Goal: Task Accomplishment & Management: Manage account settings

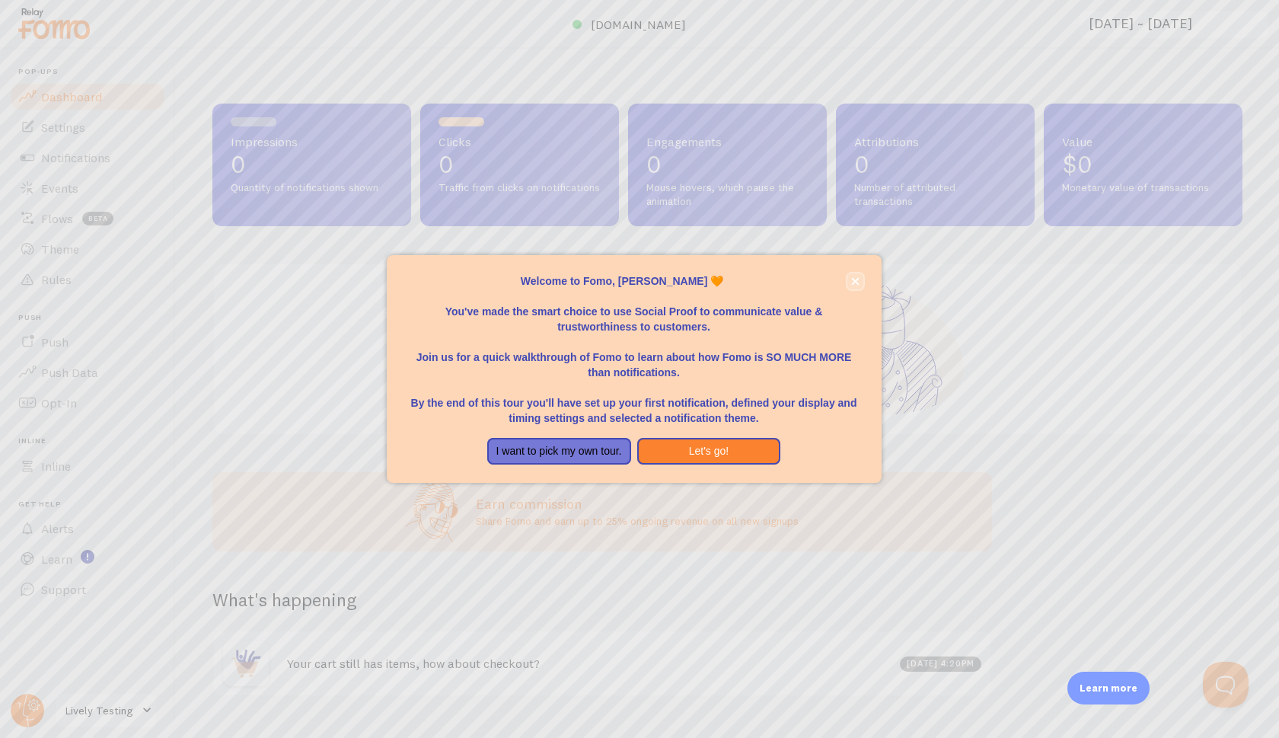
click at [854, 286] on button "close," at bounding box center [856, 281] width 16 height 16
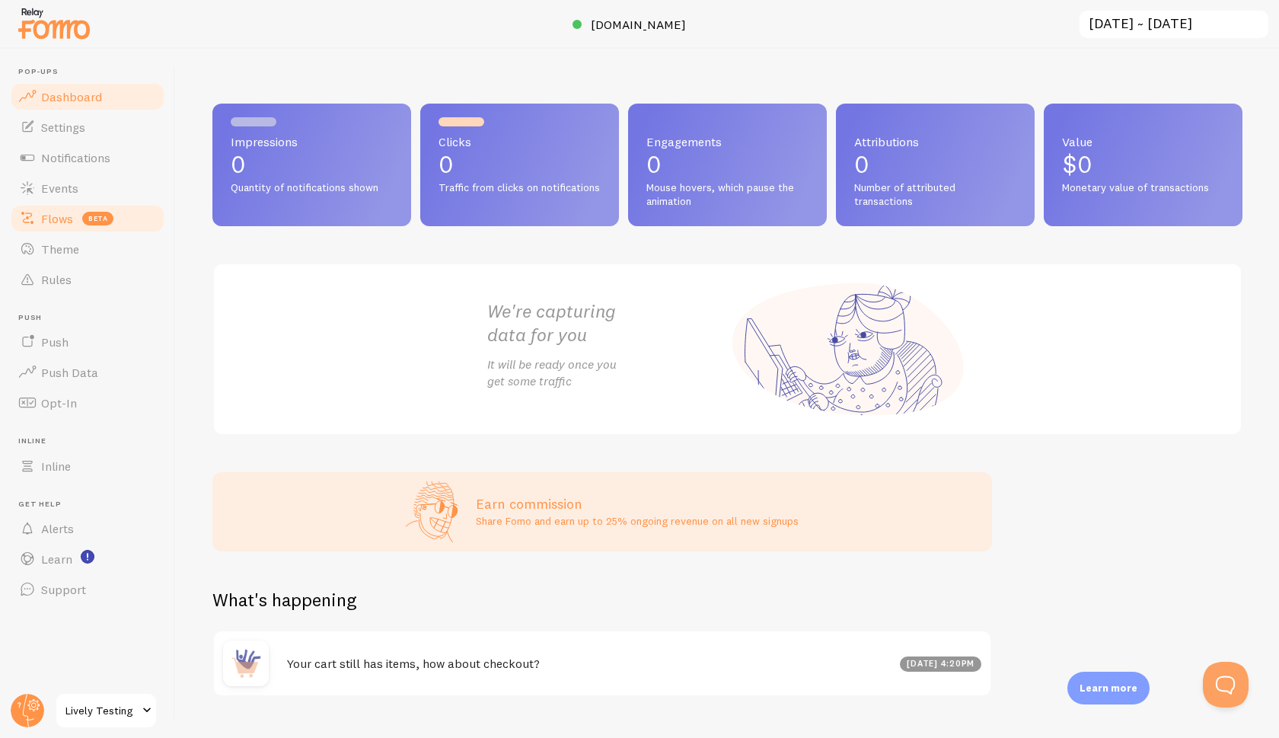
click at [71, 217] on span "Flows" at bounding box center [57, 218] width 32 height 15
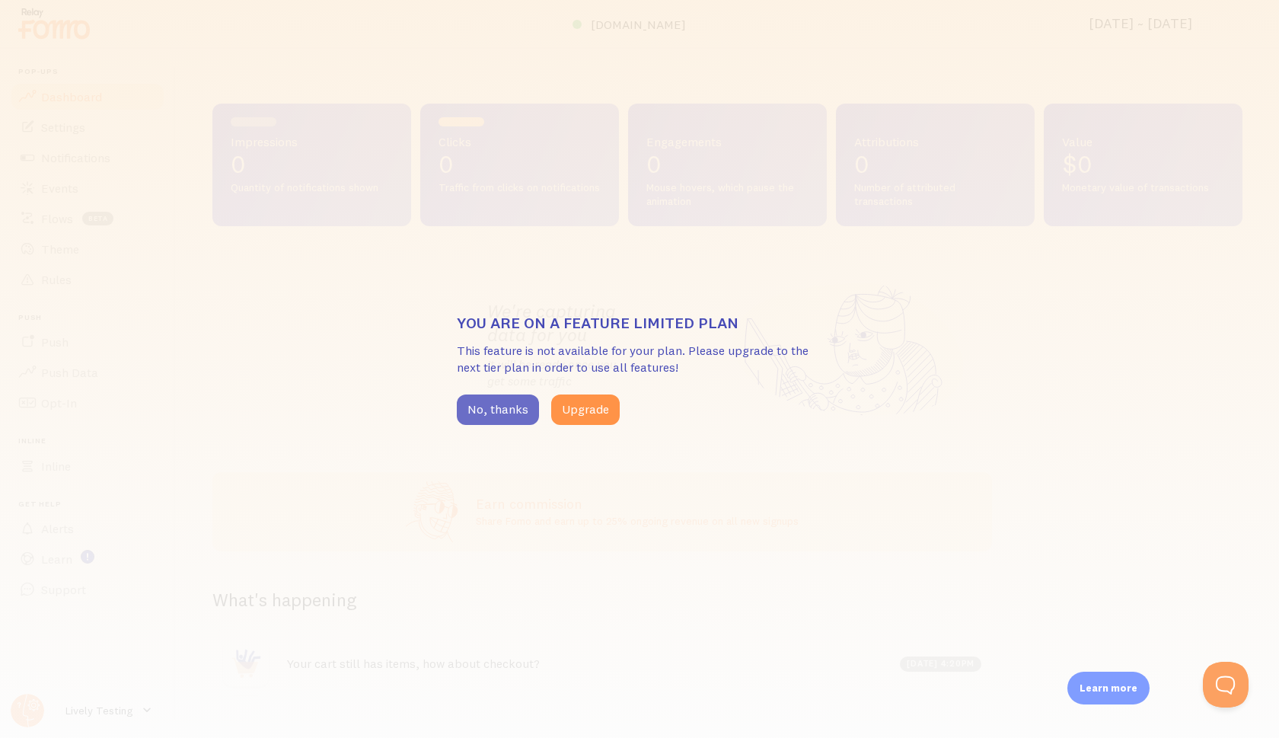
click at [516, 413] on button "No, thanks" at bounding box center [498, 409] width 82 height 30
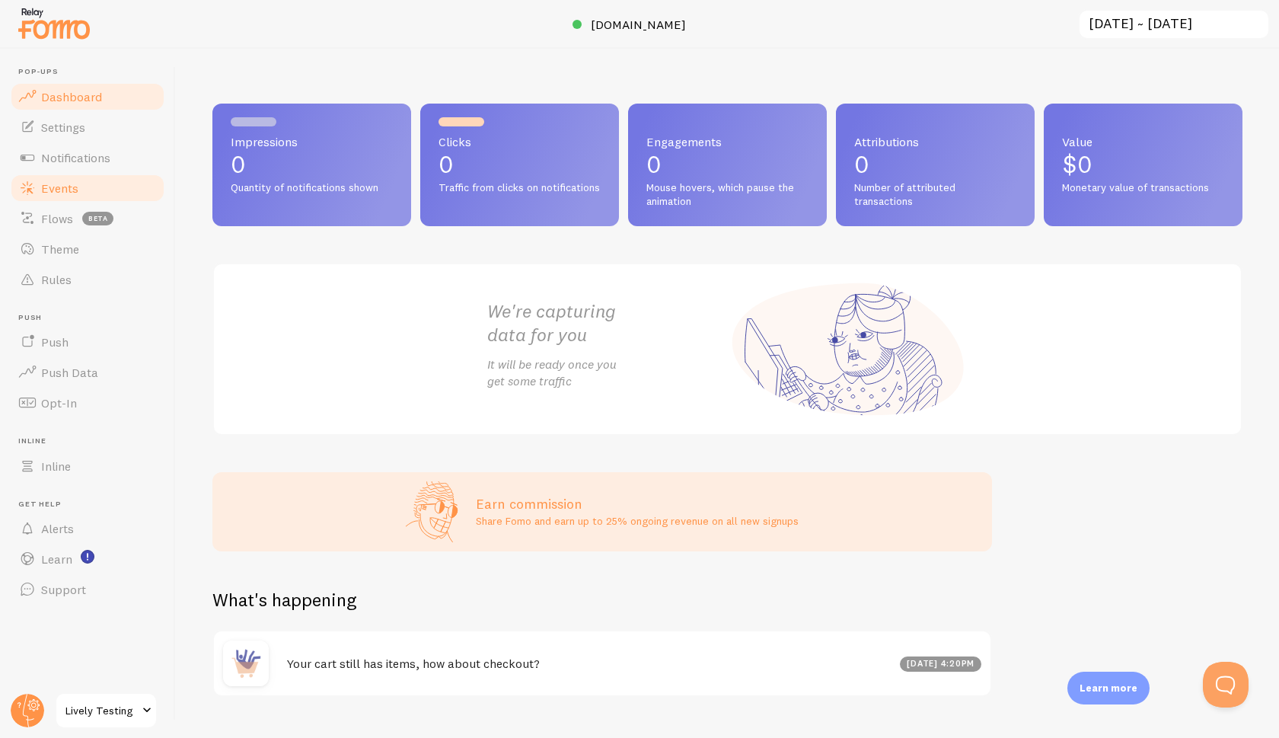
click at [120, 194] on link "Events" at bounding box center [87, 188] width 157 height 30
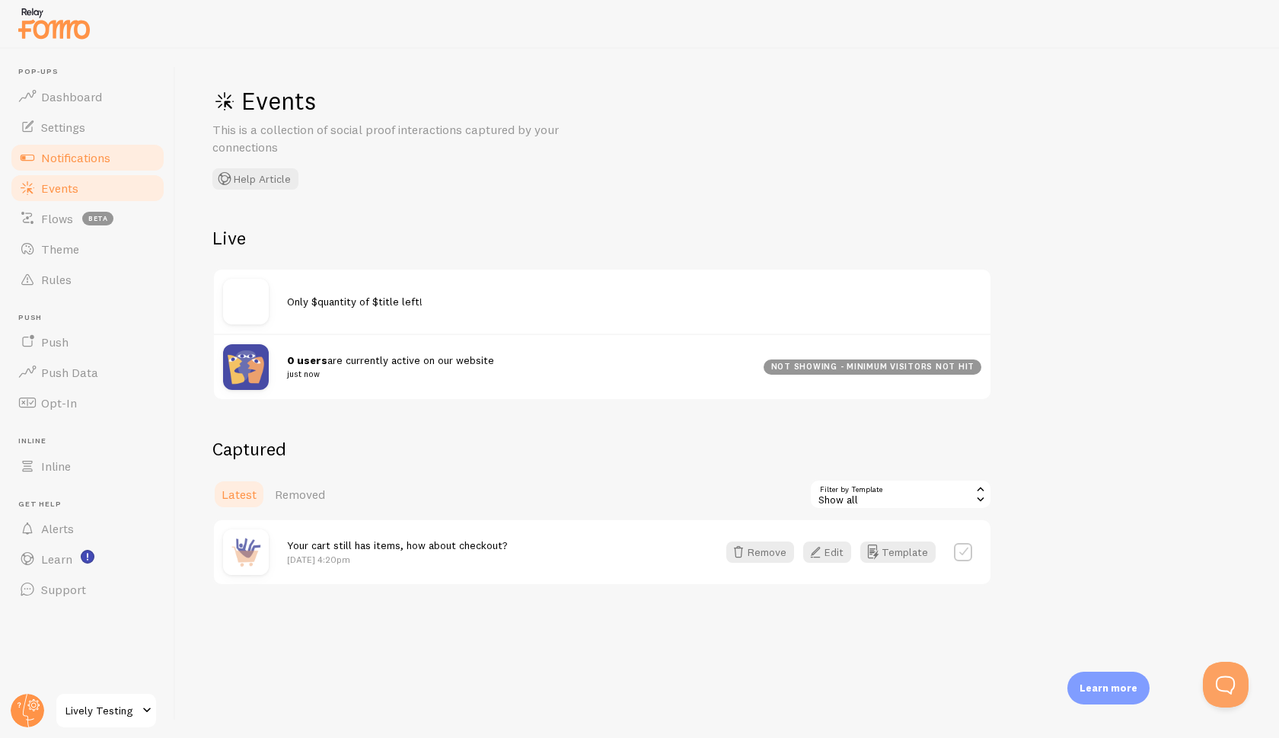
click at [125, 155] on link "Notifications" at bounding box center [87, 157] width 157 height 30
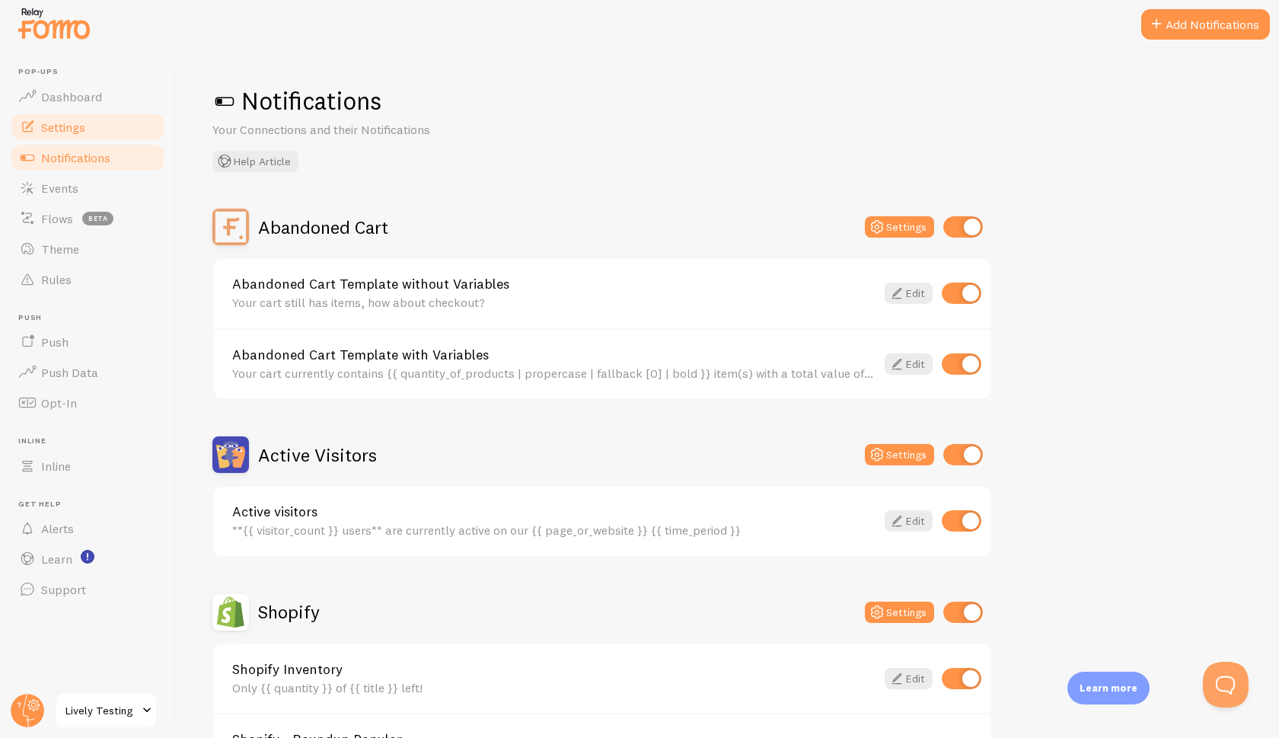
click at [117, 123] on link "Settings" at bounding box center [87, 127] width 157 height 30
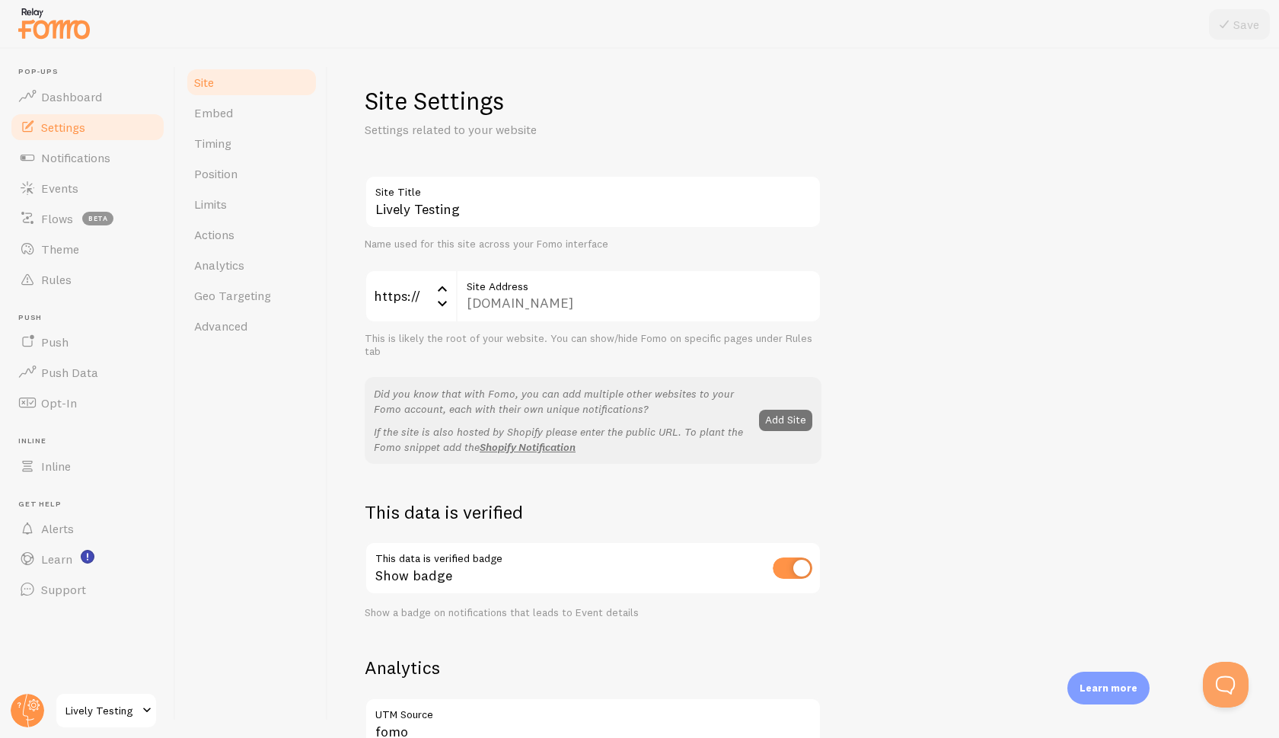
scroll to position [311, 0]
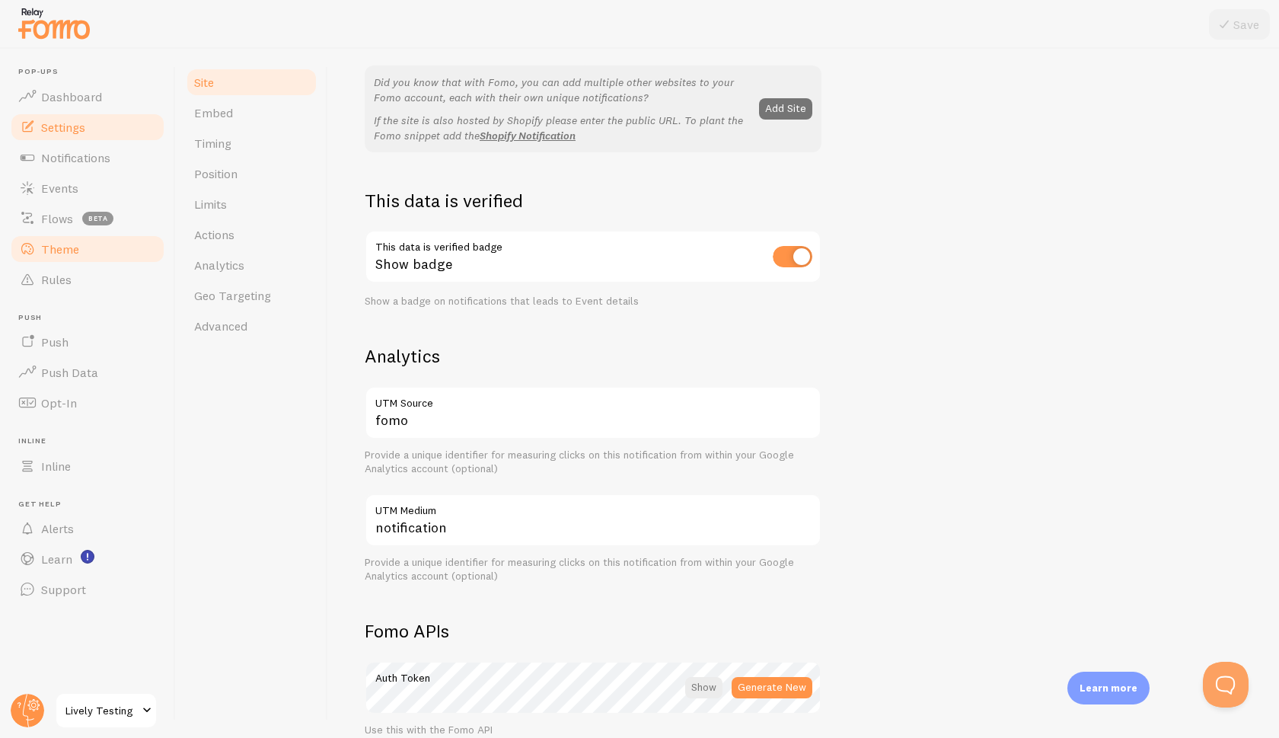
click at [113, 243] on link "Theme" at bounding box center [87, 249] width 157 height 30
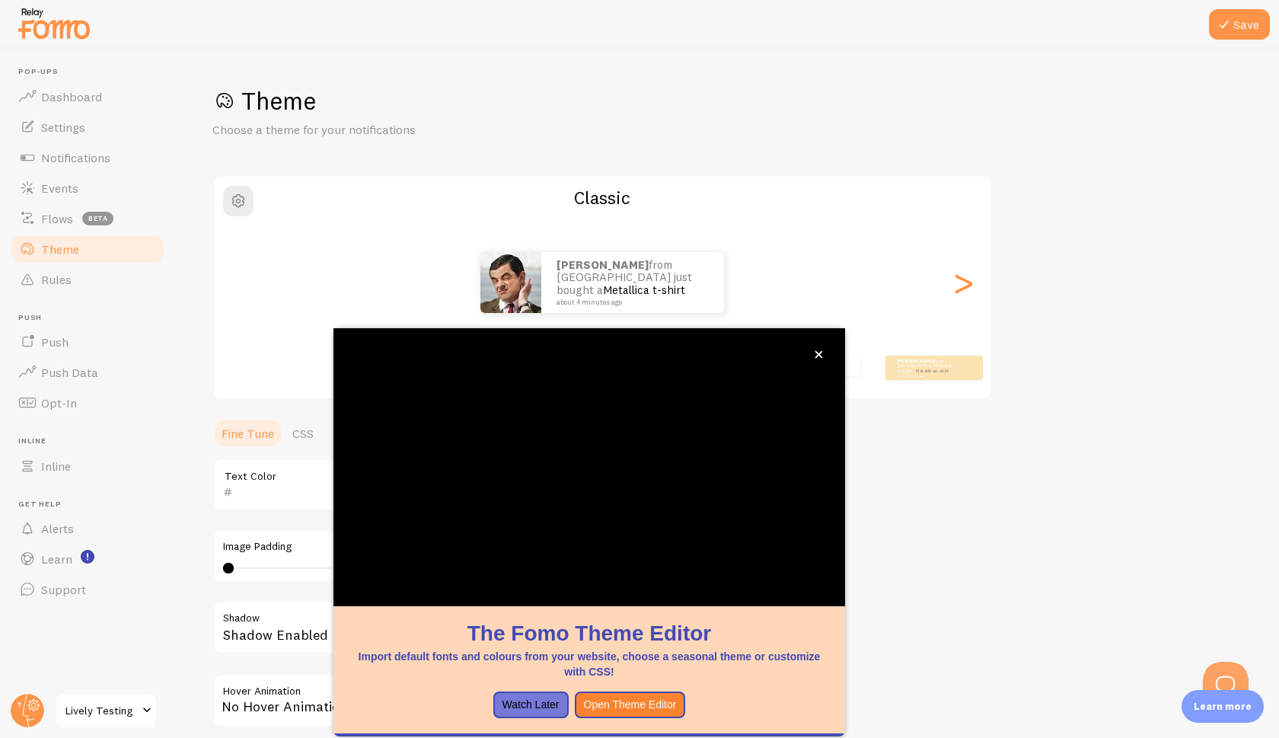
scroll to position [40, 0]
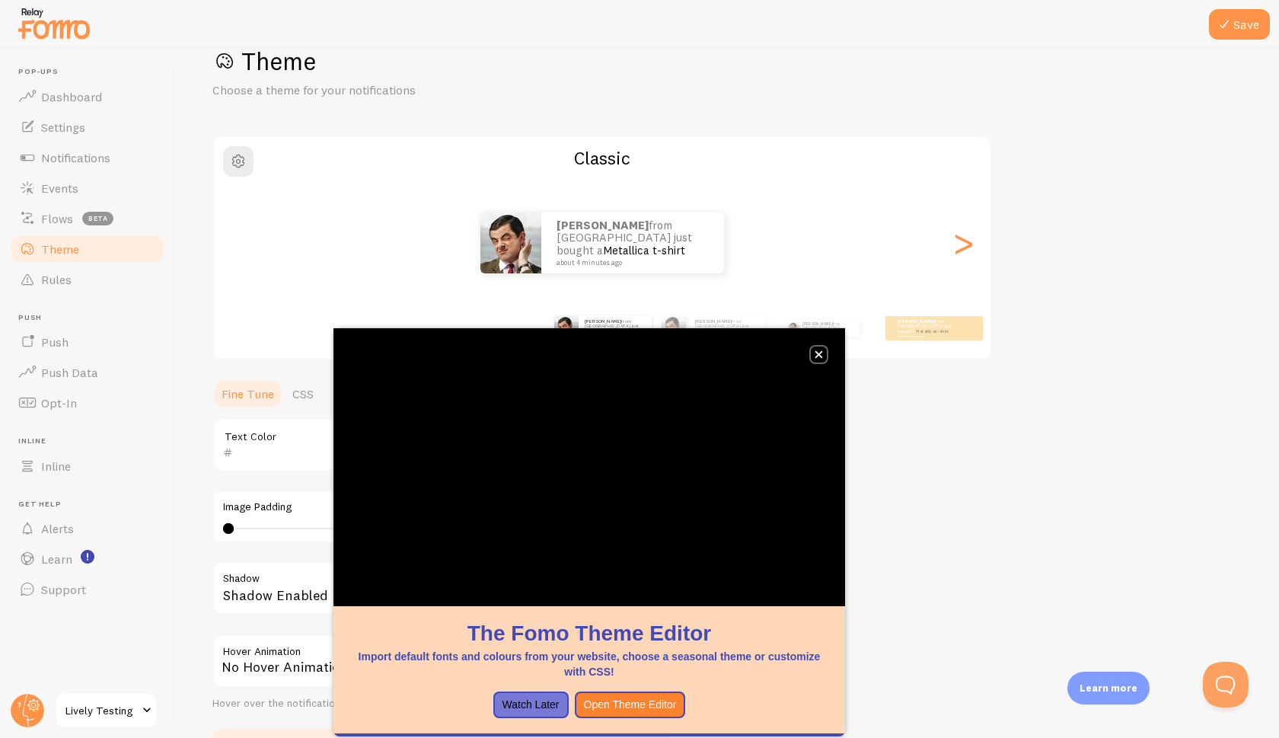
click at [825, 353] on button "close," at bounding box center [819, 354] width 16 height 16
click at [92, 164] on link "Notifications" at bounding box center [87, 157] width 157 height 30
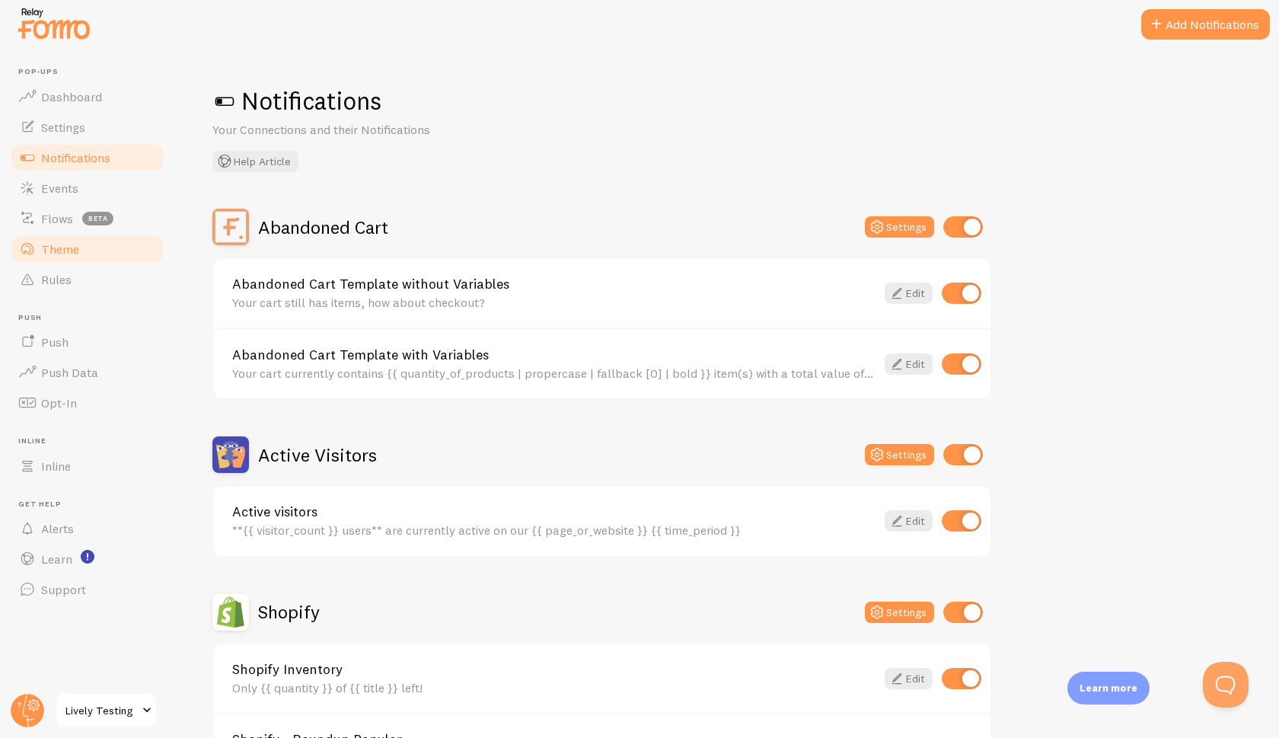
click at [103, 242] on link "Theme" at bounding box center [87, 249] width 157 height 30
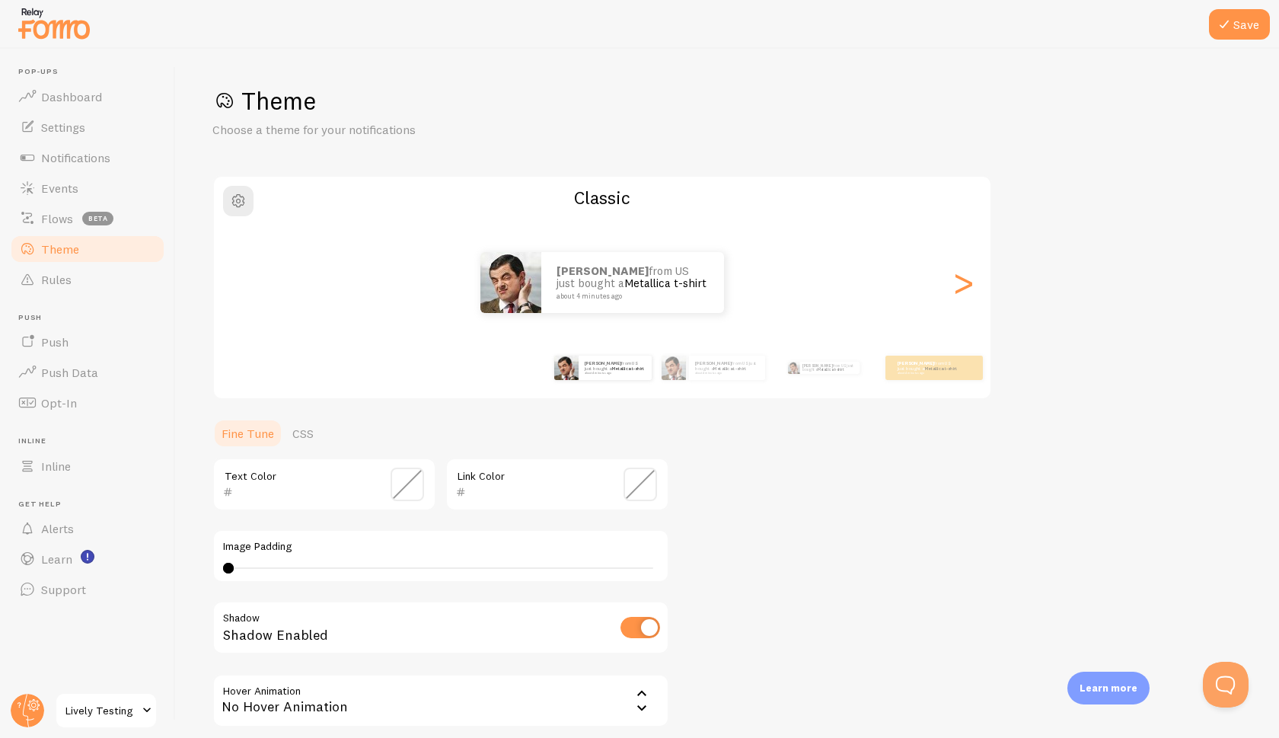
click at [60, 247] on span "Theme" at bounding box center [60, 248] width 38 height 15
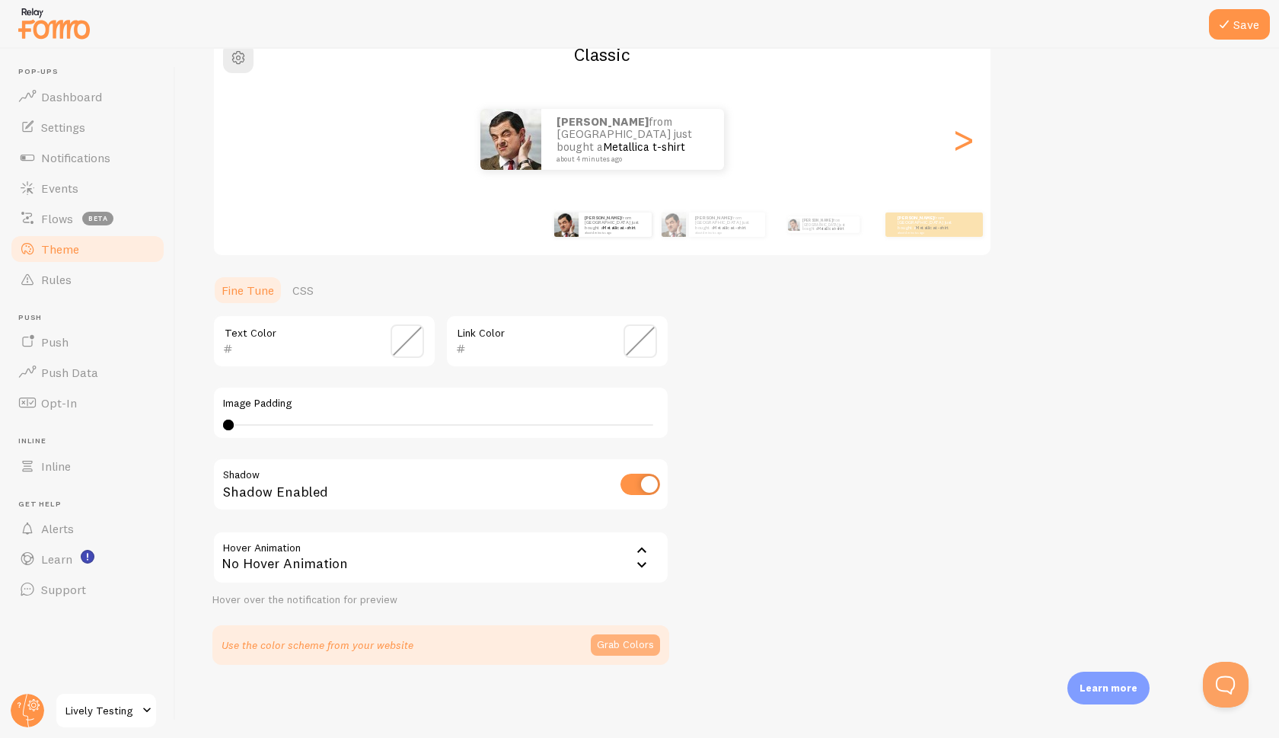
click at [650, 643] on button "Grab Colors" at bounding box center [625, 644] width 69 height 21
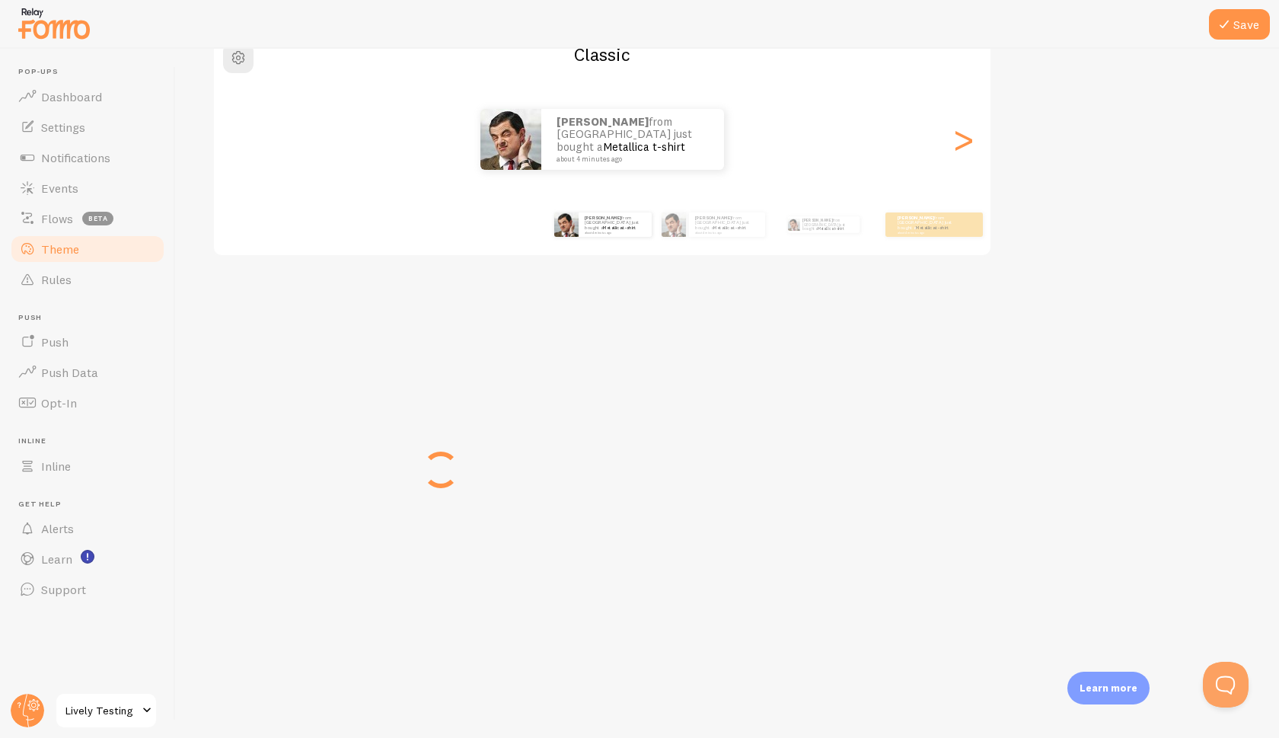
scroll to position [137, 0]
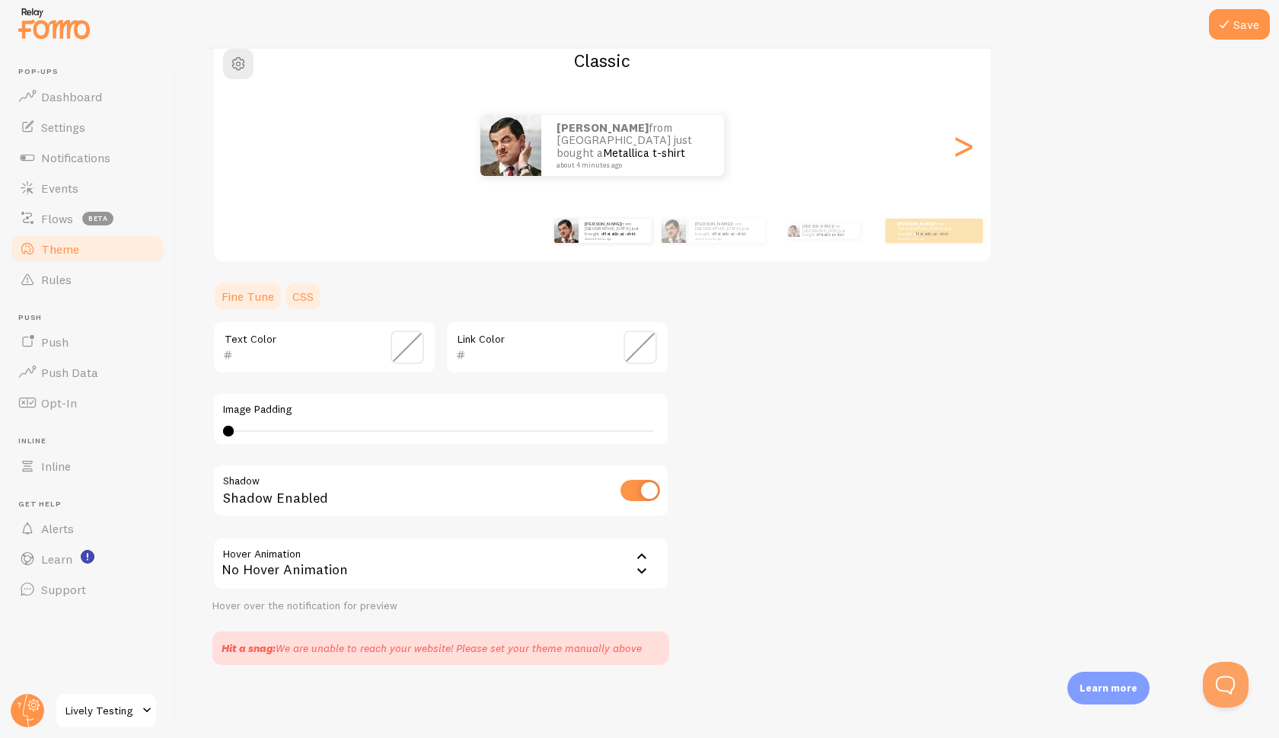
click at [318, 299] on link "CSS" at bounding box center [303, 296] width 40 height 30
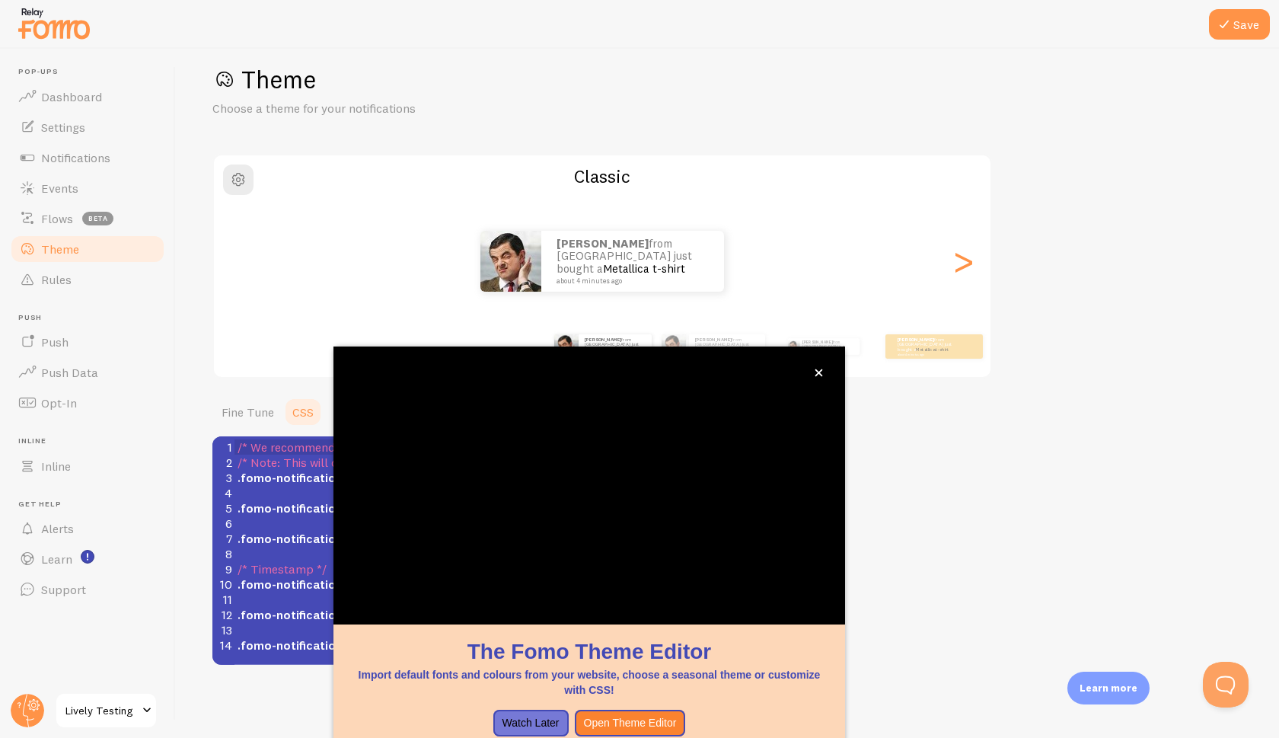
scroll to position [21, 0]
click at [819, 374] on icon "close," at bounding box center [819, 373] width 8 height 8
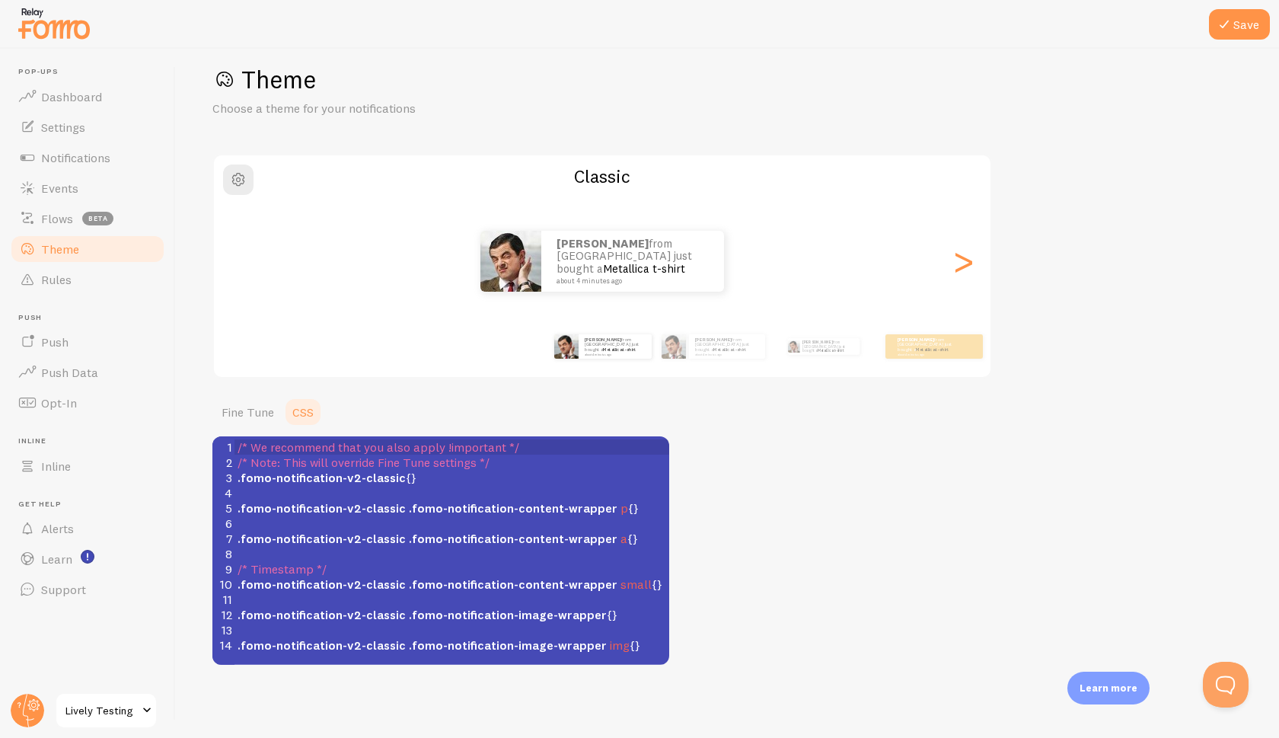
click at [292, 491] on pre "​" at bounding box center [452, 492] width 435 height 15
click at [306, 506] on span ".fomo-notification-v2-classic" at bounding box center [322, 507] width 168 height 15
type textarea "n"
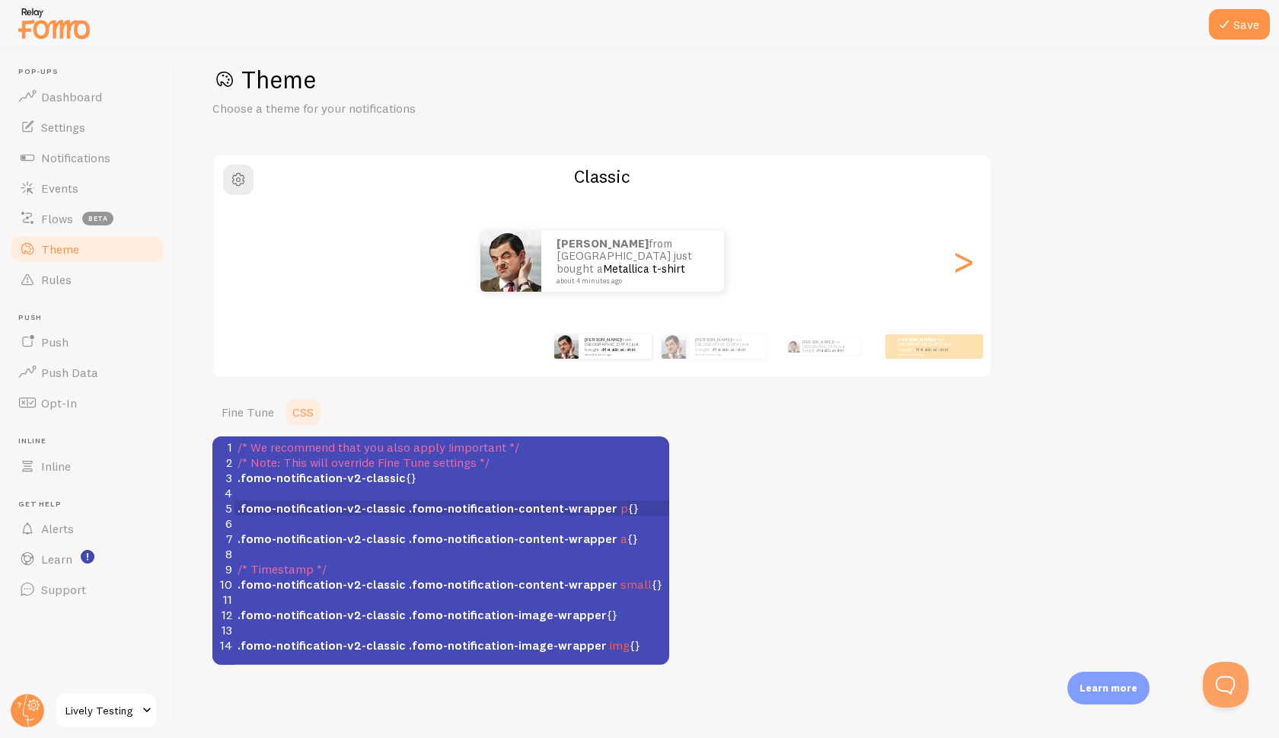
click at [416, 423] on ul "Fine Tune CSS" at bounding box center [440, 412] width 457 height 30
click at [259, 407] on link "Fine Tune" at bounding box center [247, 412] width 71 height 30
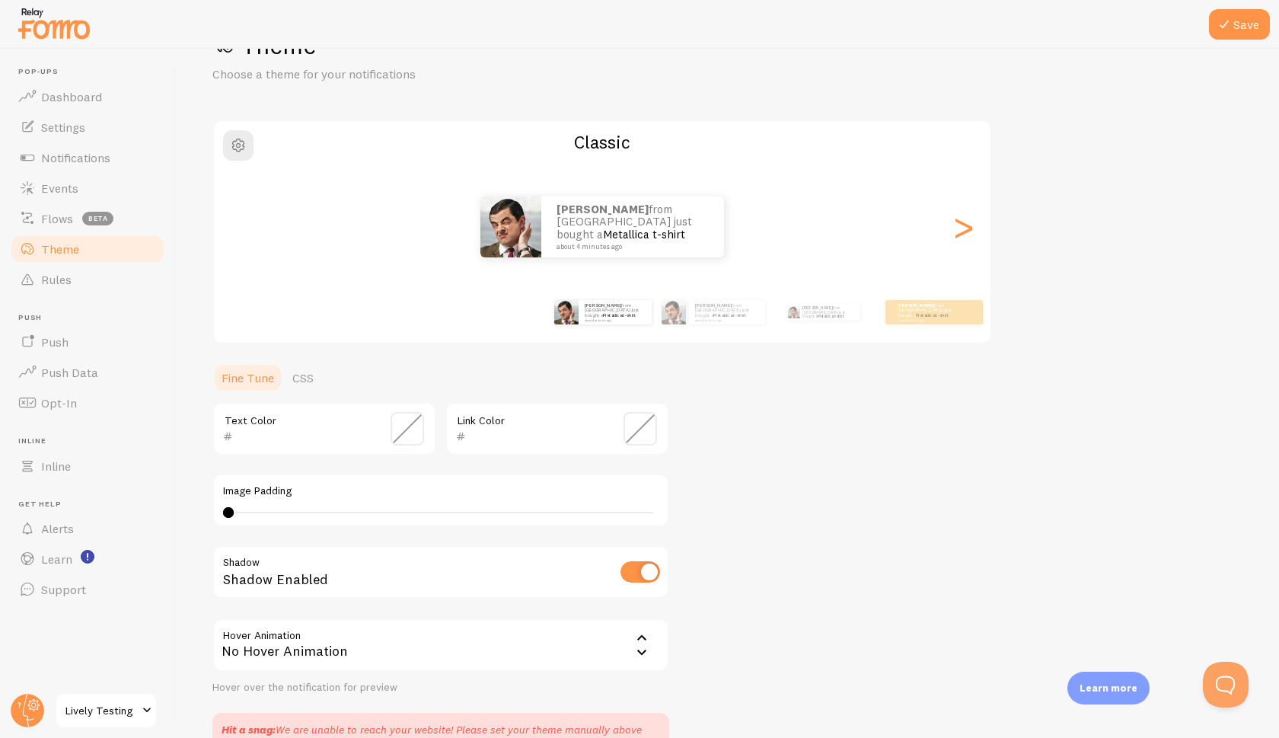
scroll to position [60, 0]
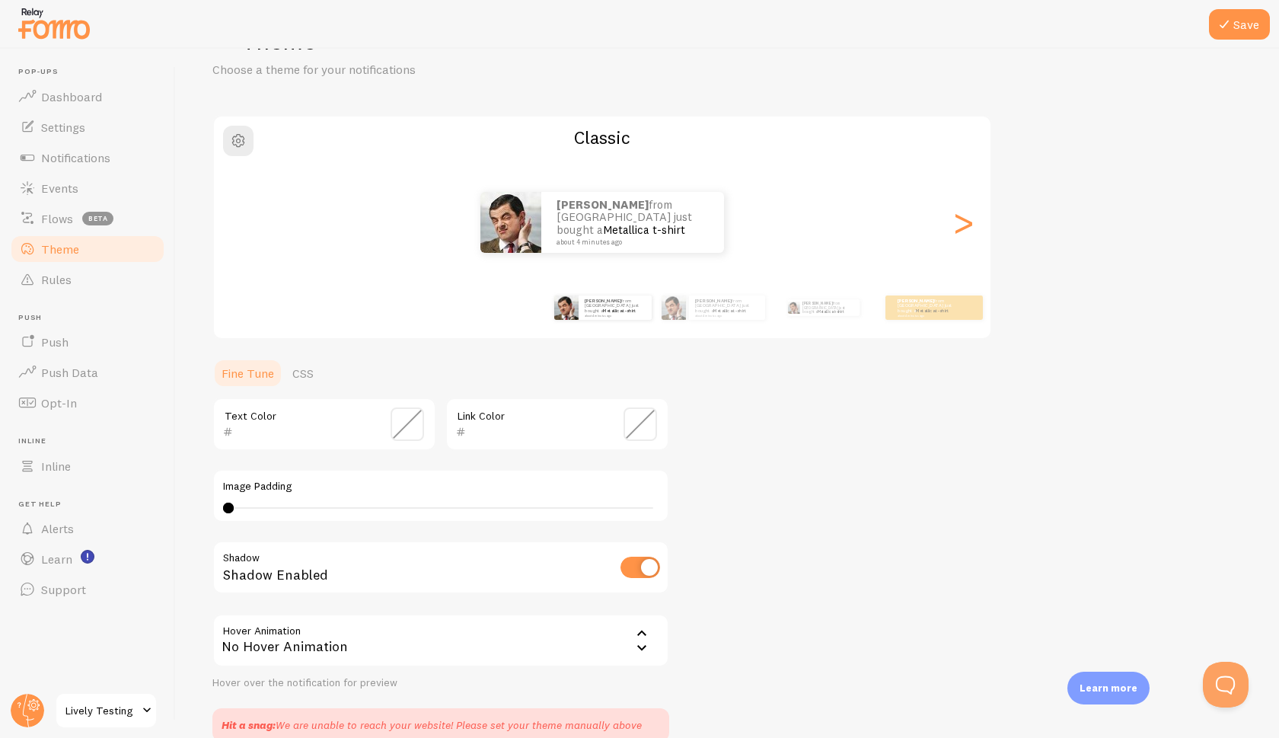
click at [291, 635] on div "No Hover Animation" at bounding box center [440, 640] width 457 height 53
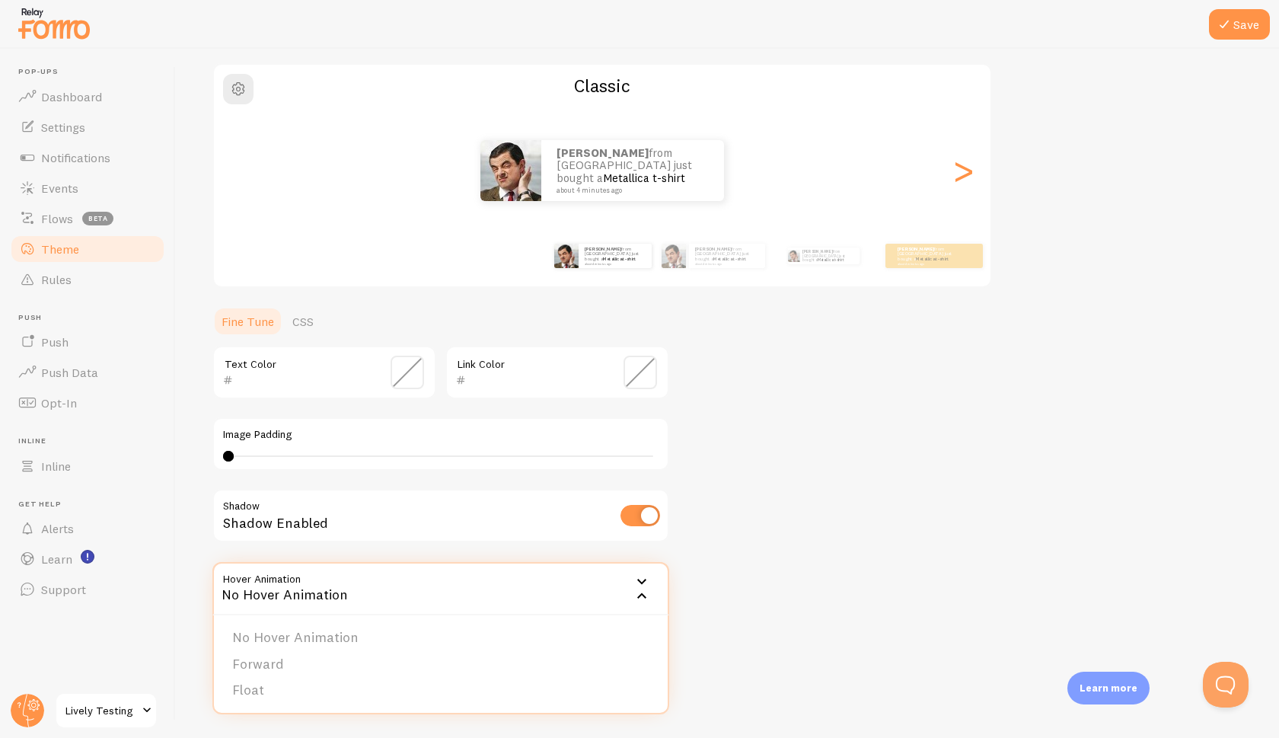
scroll to position [126, 0]
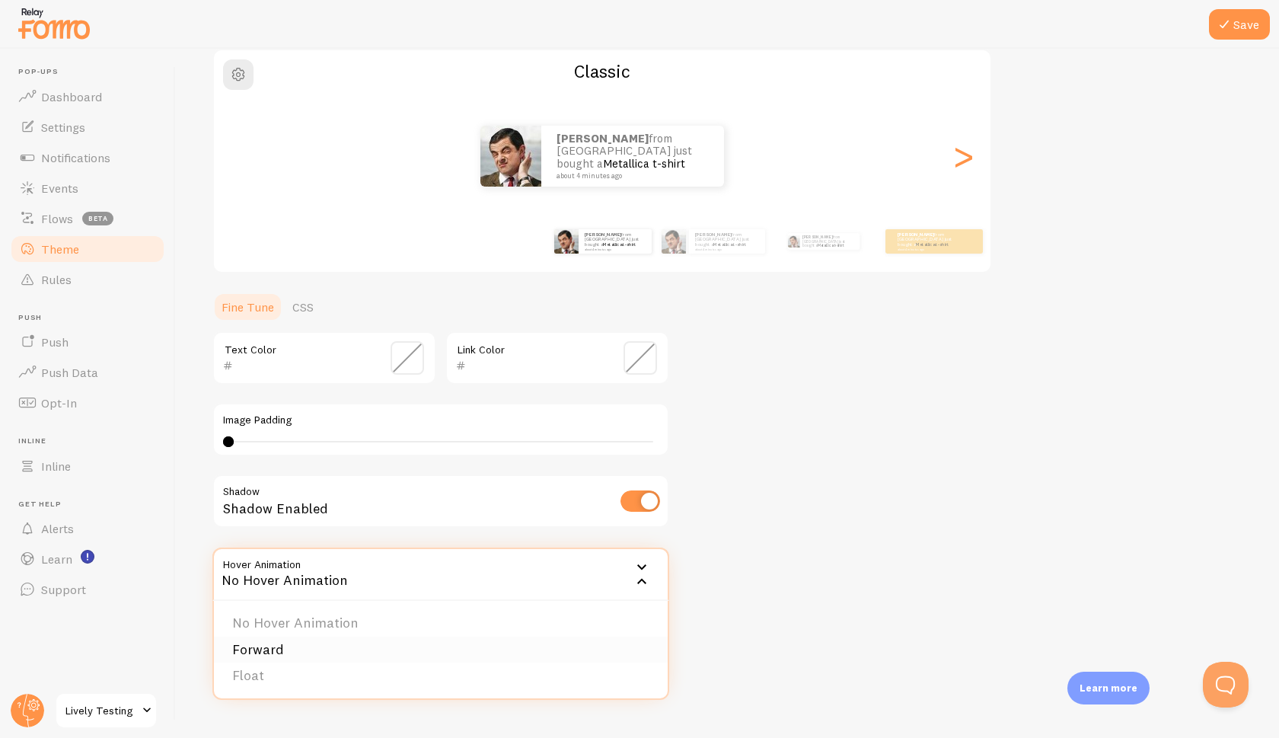
click at [247, 656] on li "Forward" at bounding box center [441, 650] width 454 height 27
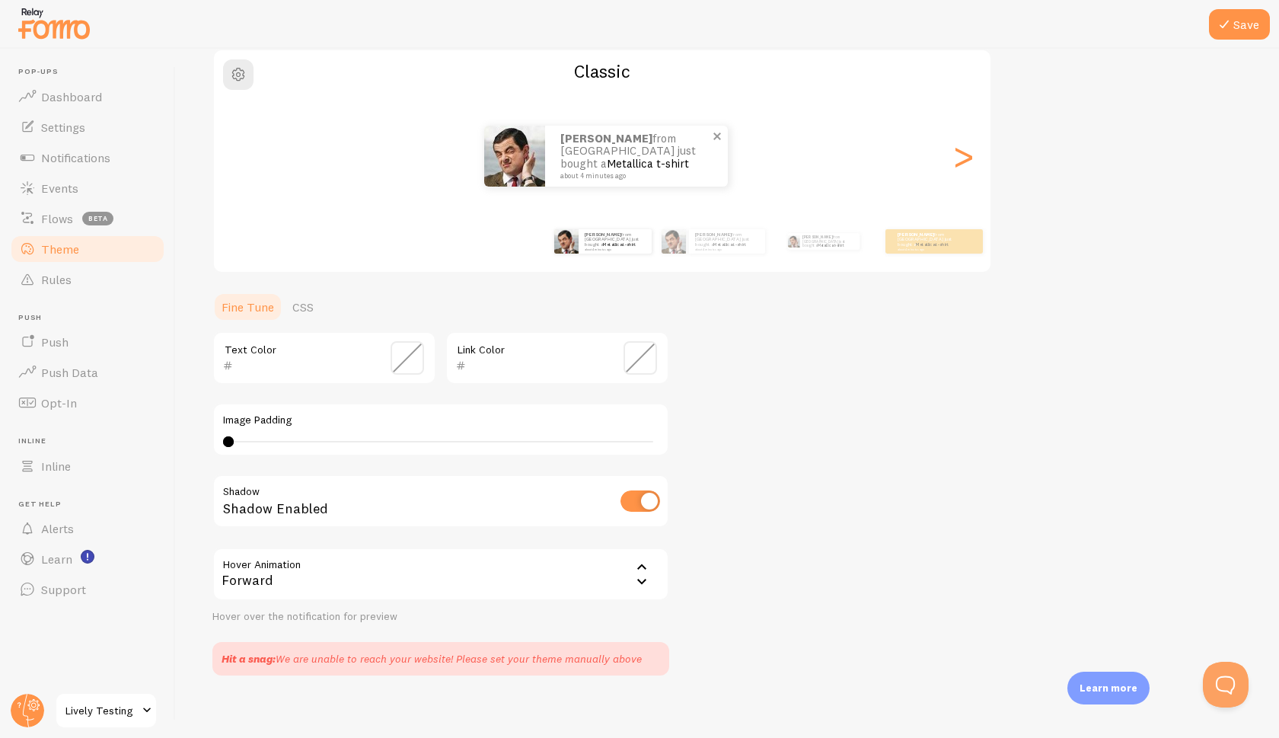
click at [723, 141] on span at bounding box center [717, 136] width 26 height 26
click at [714, 134] on span at bounding box center [717, 136] width 26 height 26
click at [471, 557] on div "Forward" at bounding box center [440, 574] width 457 height 53
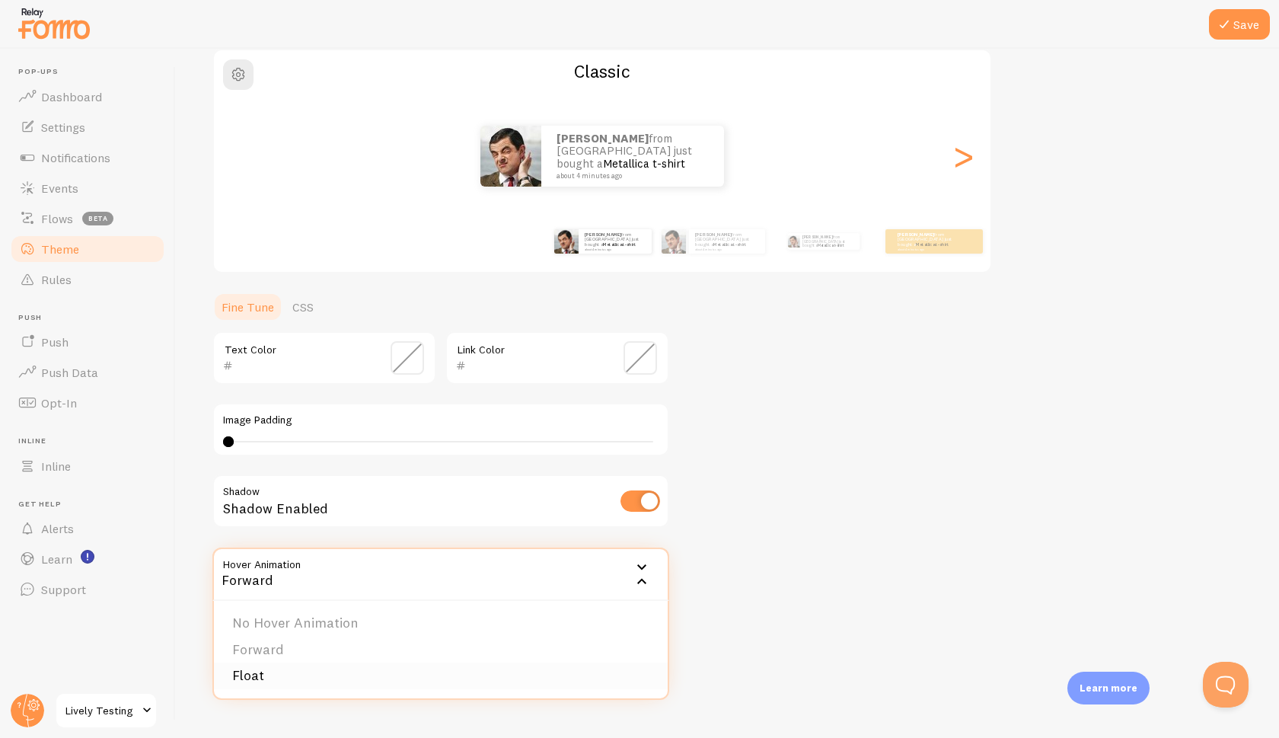
click at [442, 678] on li "Float" at bounding box center [441, 675] width 454 height 27
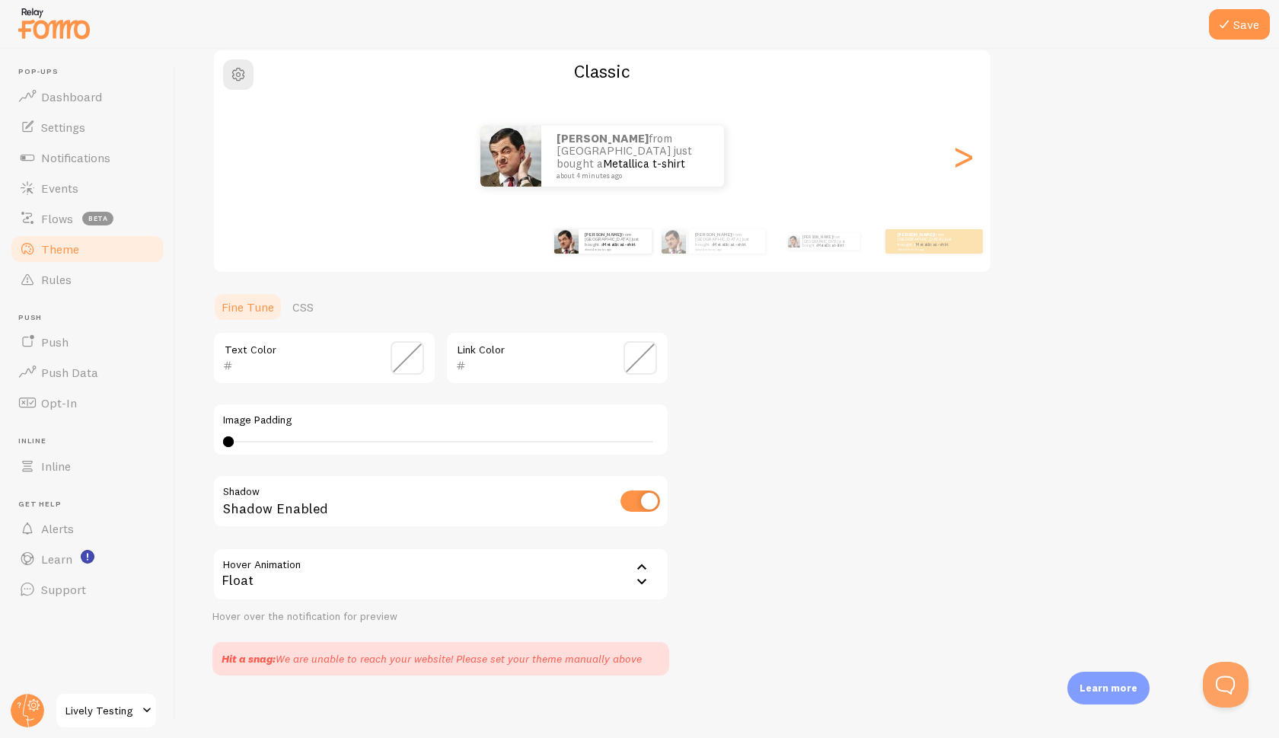
click at [519, 580] on div "Float" at bounding box center [440, 574] width 457 height 53
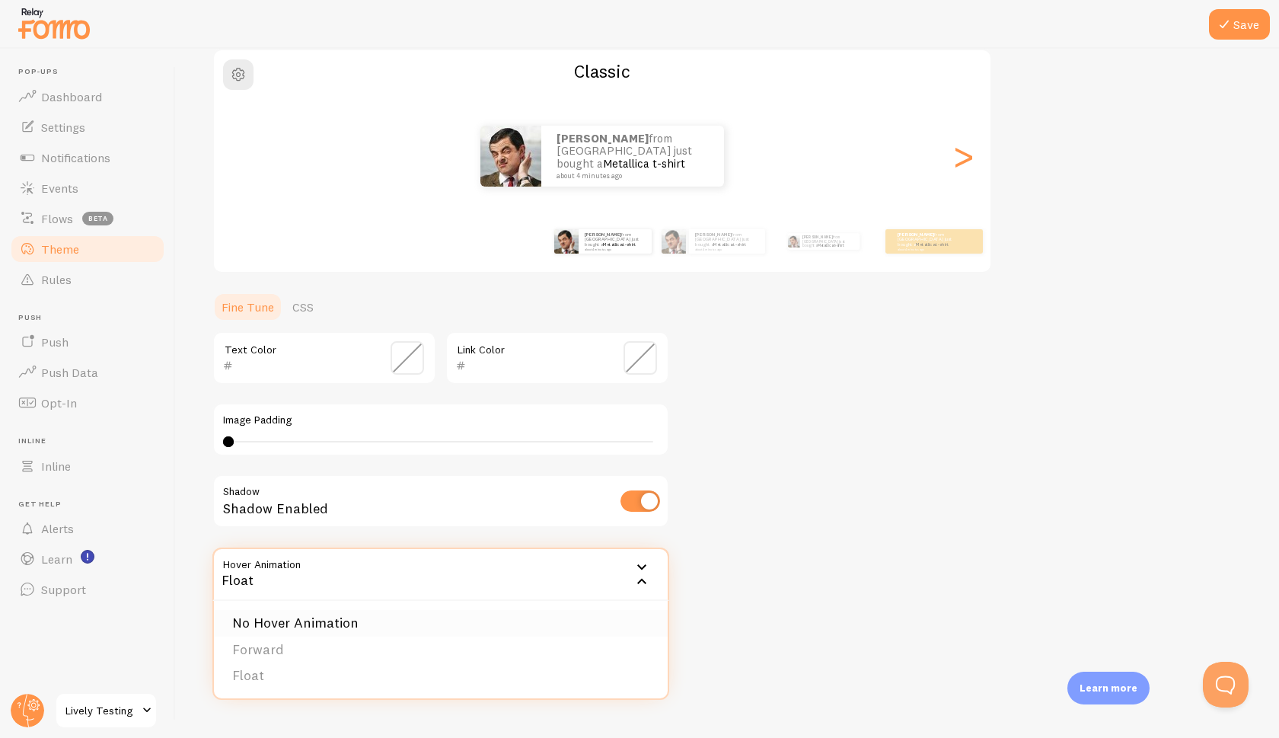
click at [445, 621] on li "No Hover Animation" at bounding box center [441, 623] width 454 height 27
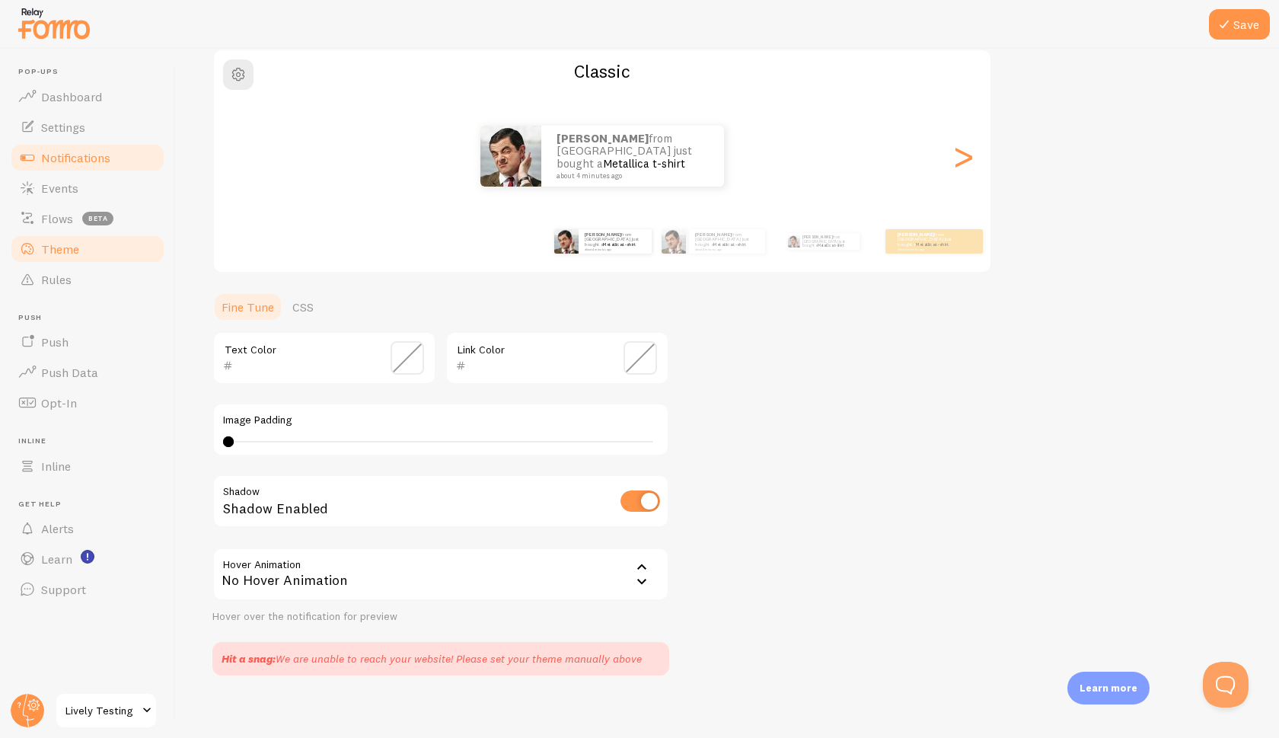
click at [83, 158] on span "Notifications" at bounding box center [75, 157] width 69 height 15
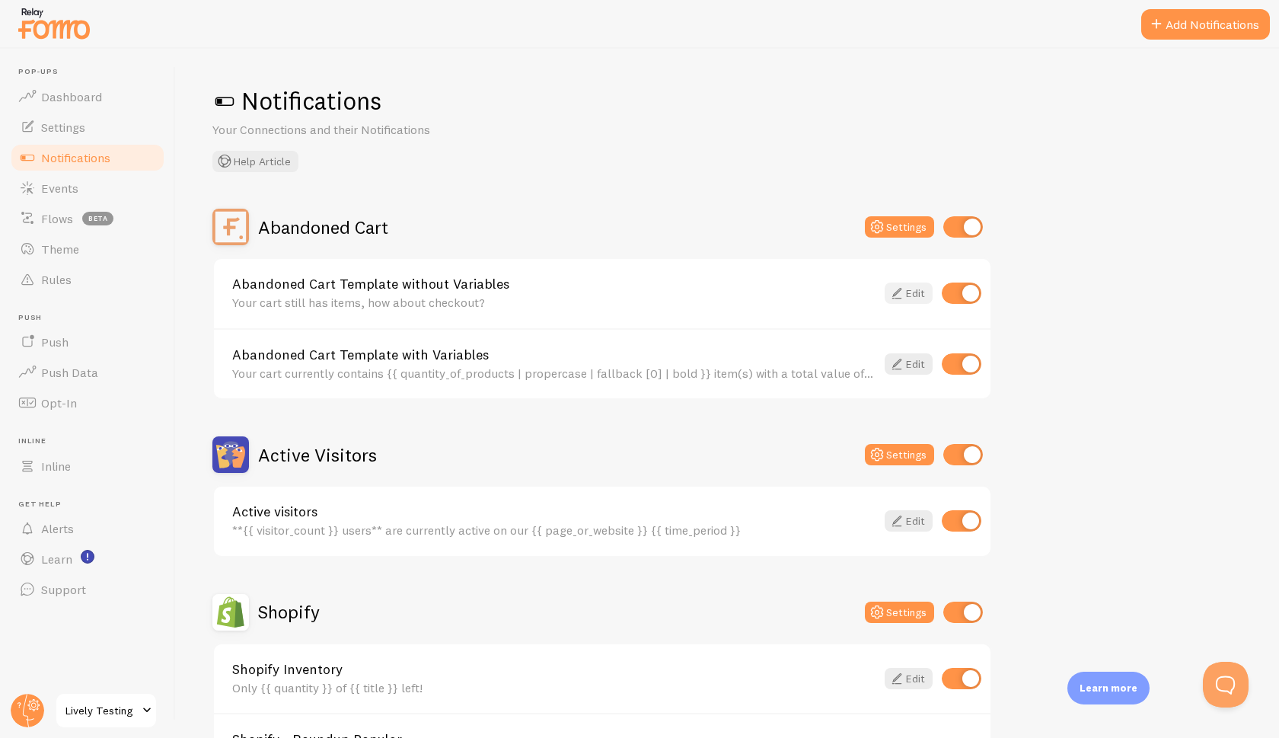
click at [906, 295] on link "Edit" at bounding box center [909, 293] width 48 height 21
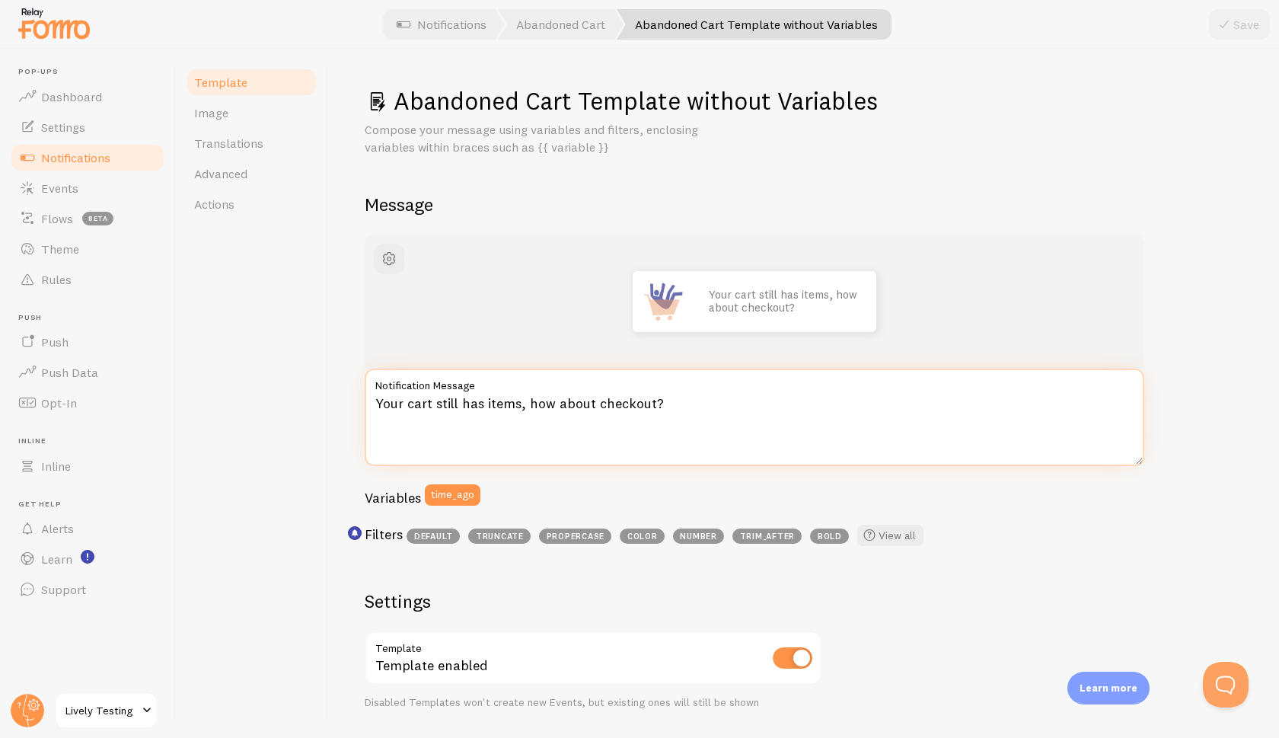
click at [644, 421] on textarea "Your cart still has items, how about checkout?" at bounding box center [755, 417] width 780 height 97
click at [686, 409] on textarea "Your cart still has items, how about checkout?" at bounding box center [755, 417] width 780 height 97
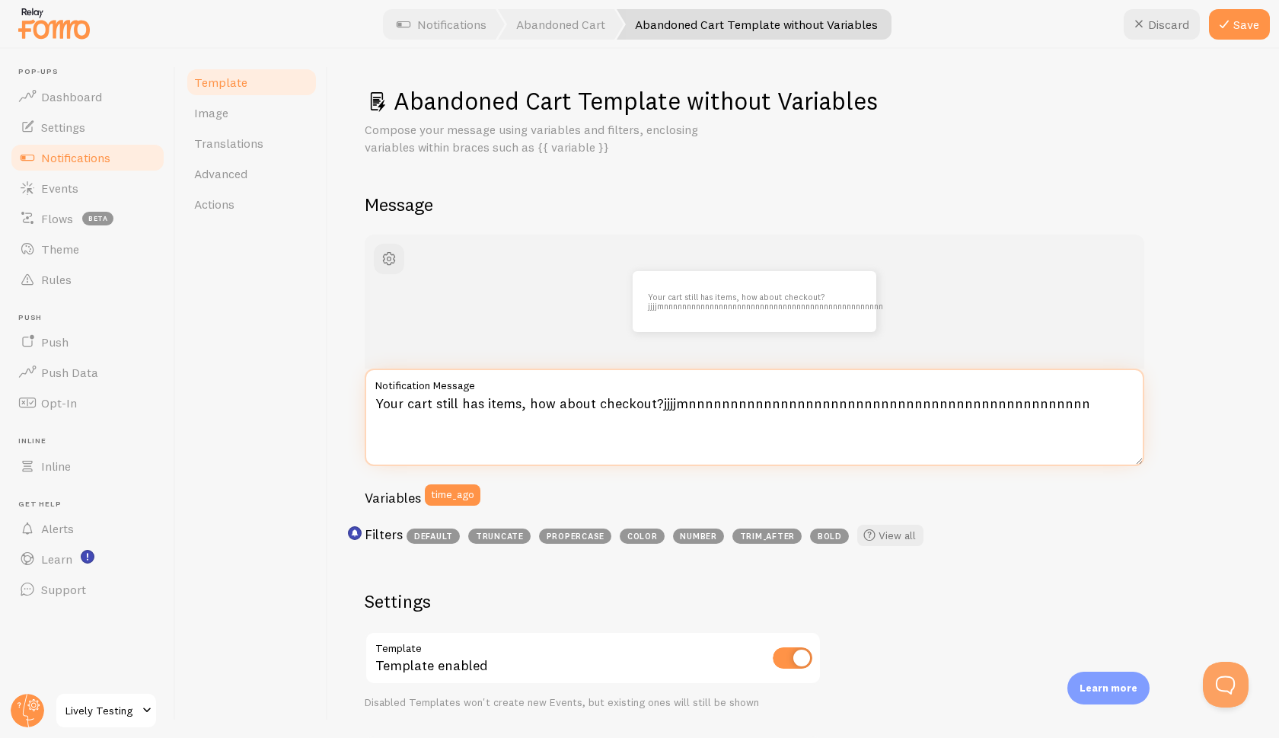
drag, startPoint x: 1064, startPoint y: 407, endPoint x: 530, endPoint y: 405, distance: 533.8
click at [530, 405] on textarea "Your cart still has items, how about checkout?jjjjmnnnnnnnnnnnnnnnnnnnnnnnnnnnn…" at bounding box center [755, 417] width 780 height 97
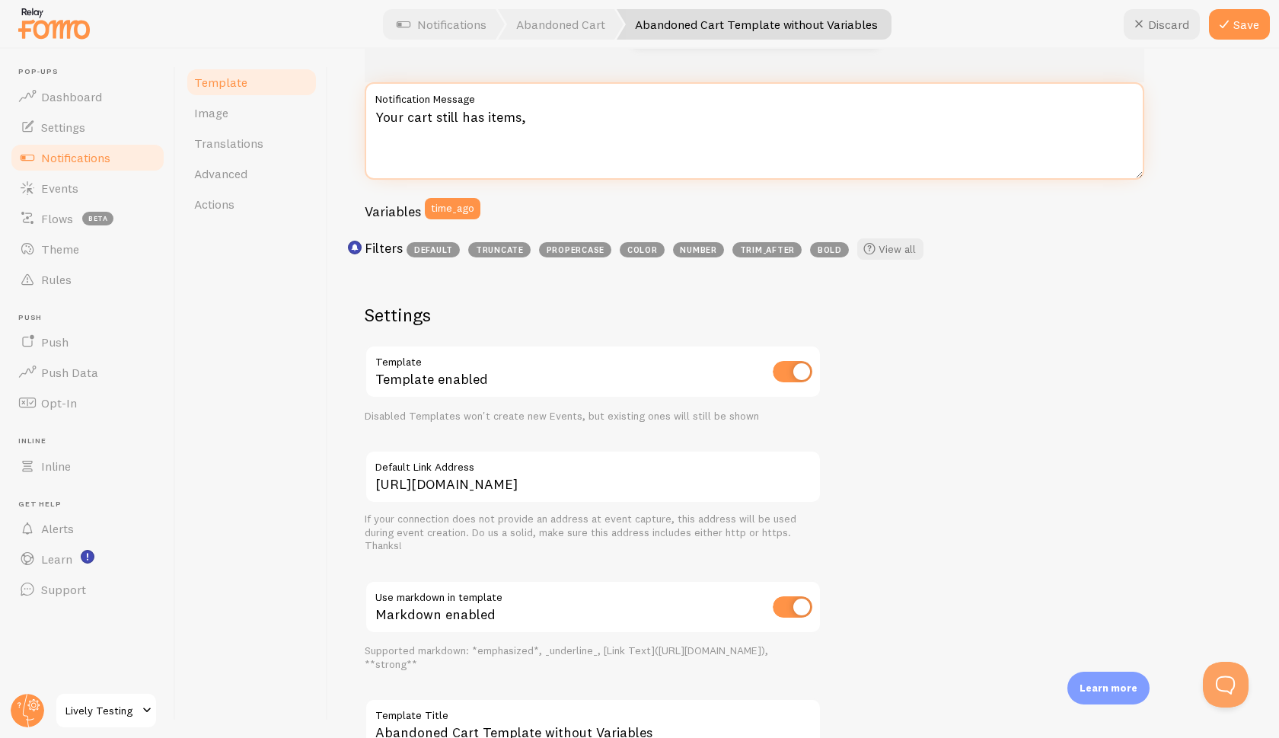
scroll to position [400, 0]
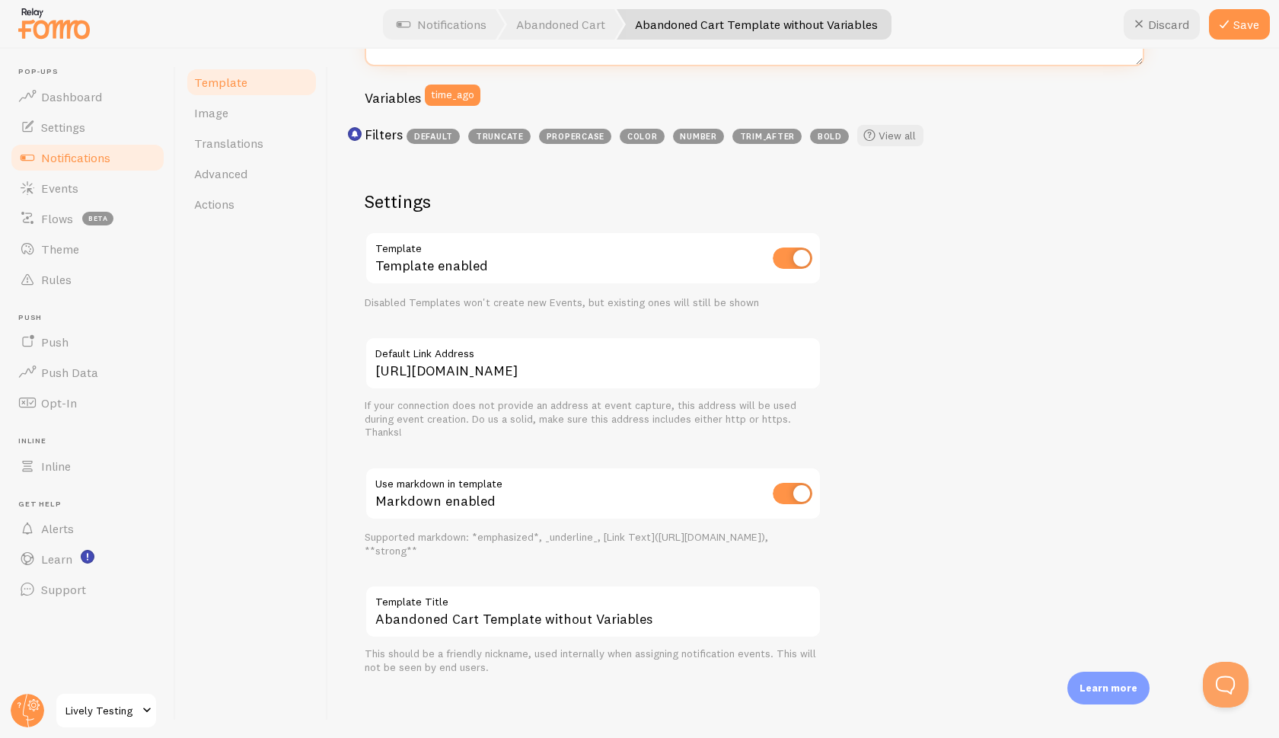
type textarea "Your cart still has items,"
click at [539, 634] on input "Abandoned Cart Template without Variables" at bounding box center [593, 611] width 457 height 53
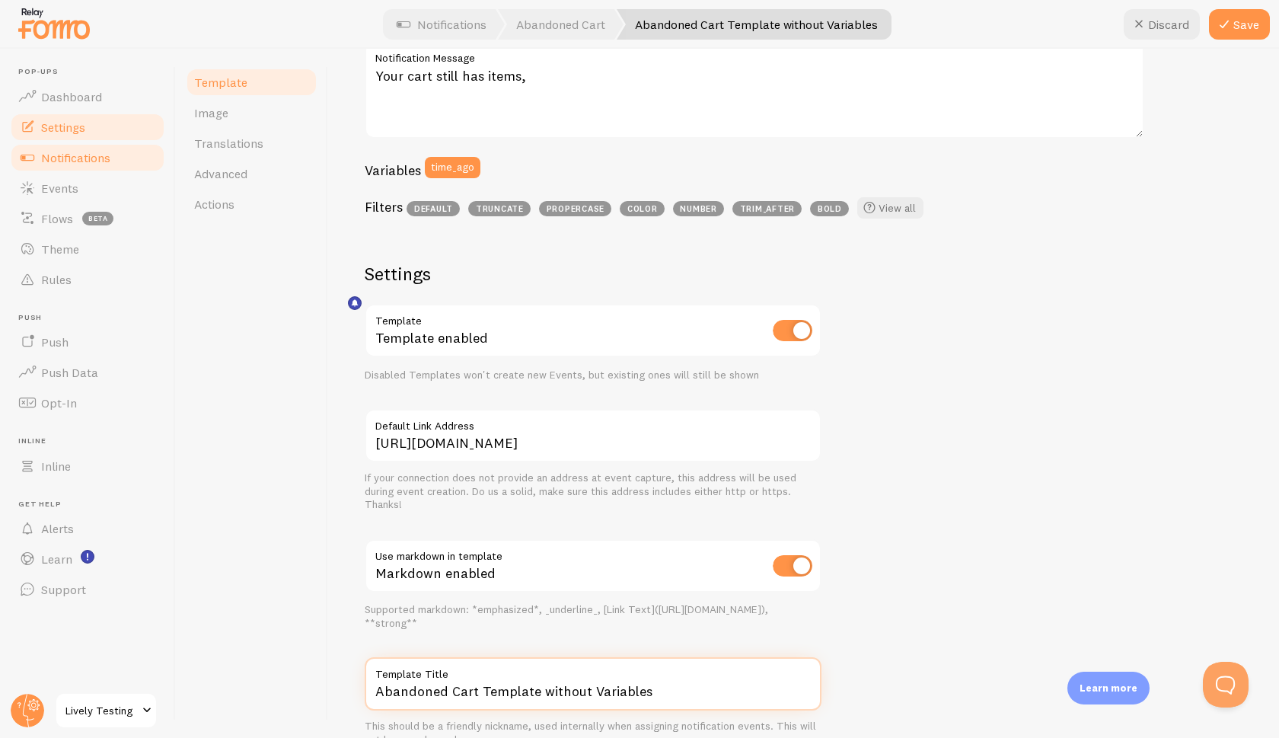
scroll to position [231, 0]
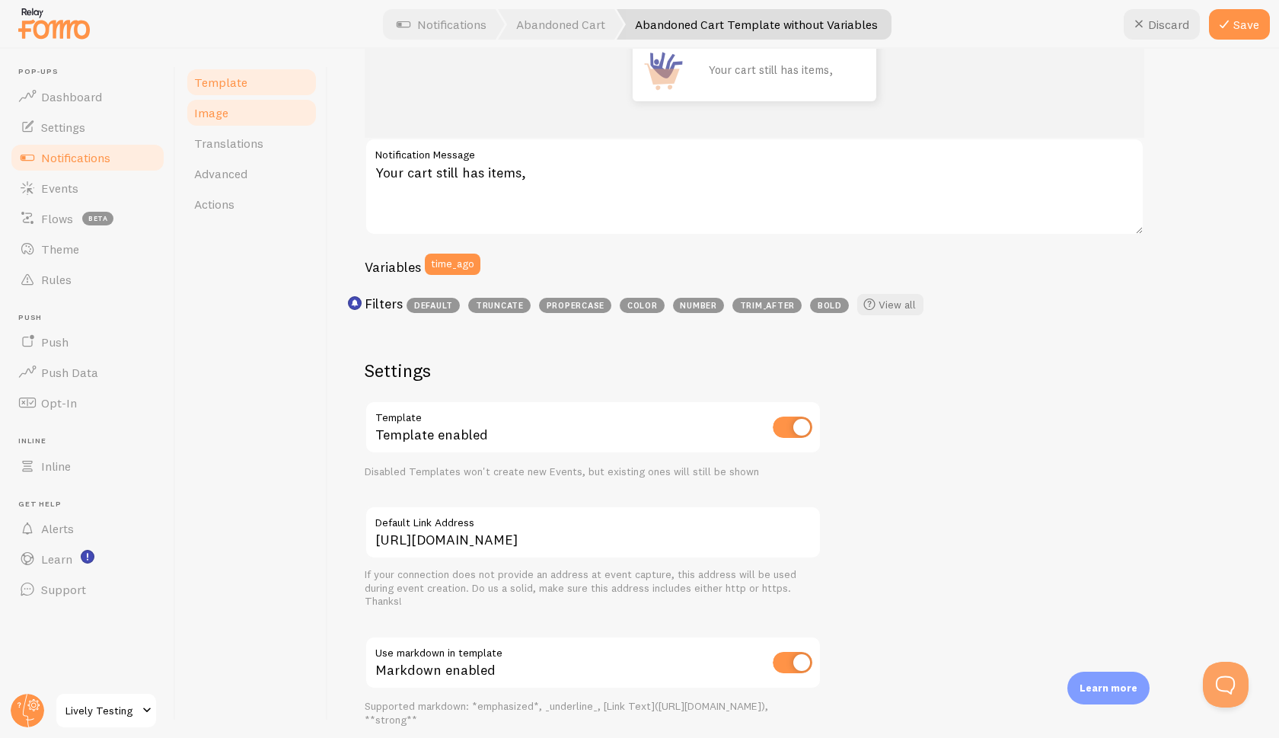
click at [230, 117] on link "Image" at bounding box center [251, 112] width 133 height 30
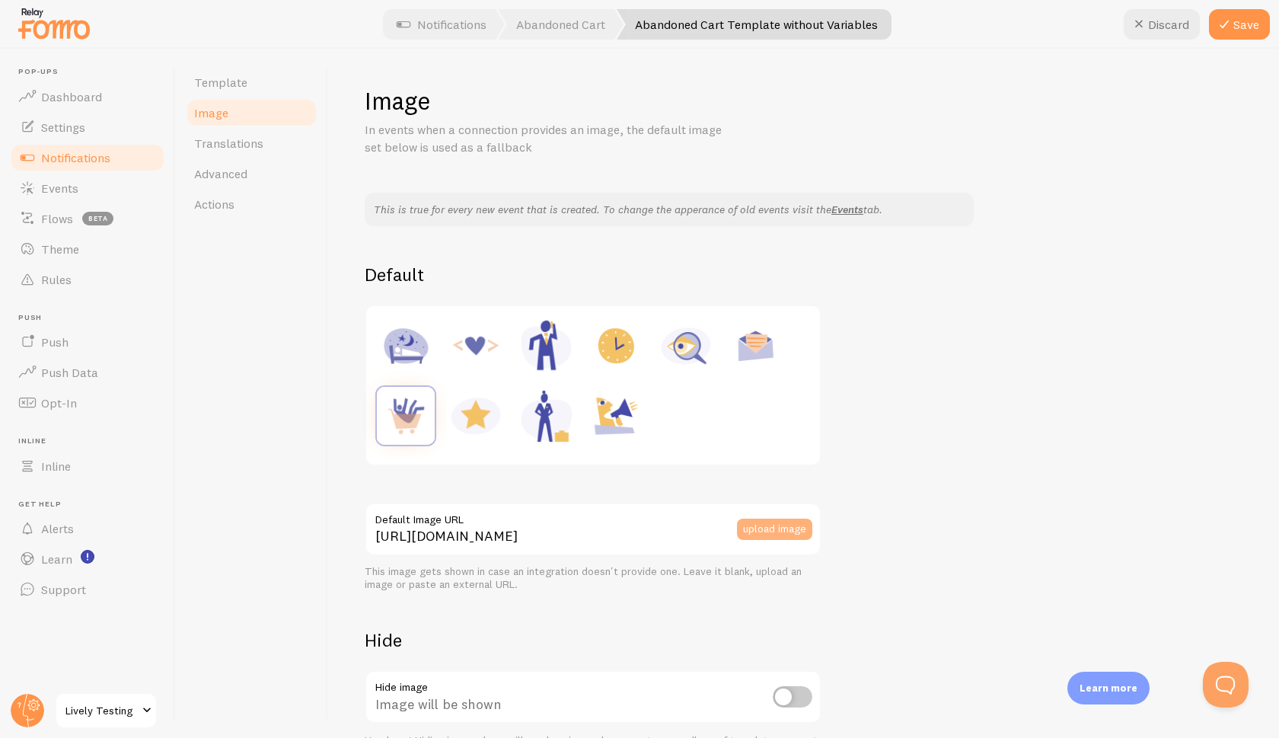
click at [773, 538] on button "upload image" at bounding box center [774, 529] width 75 height 21
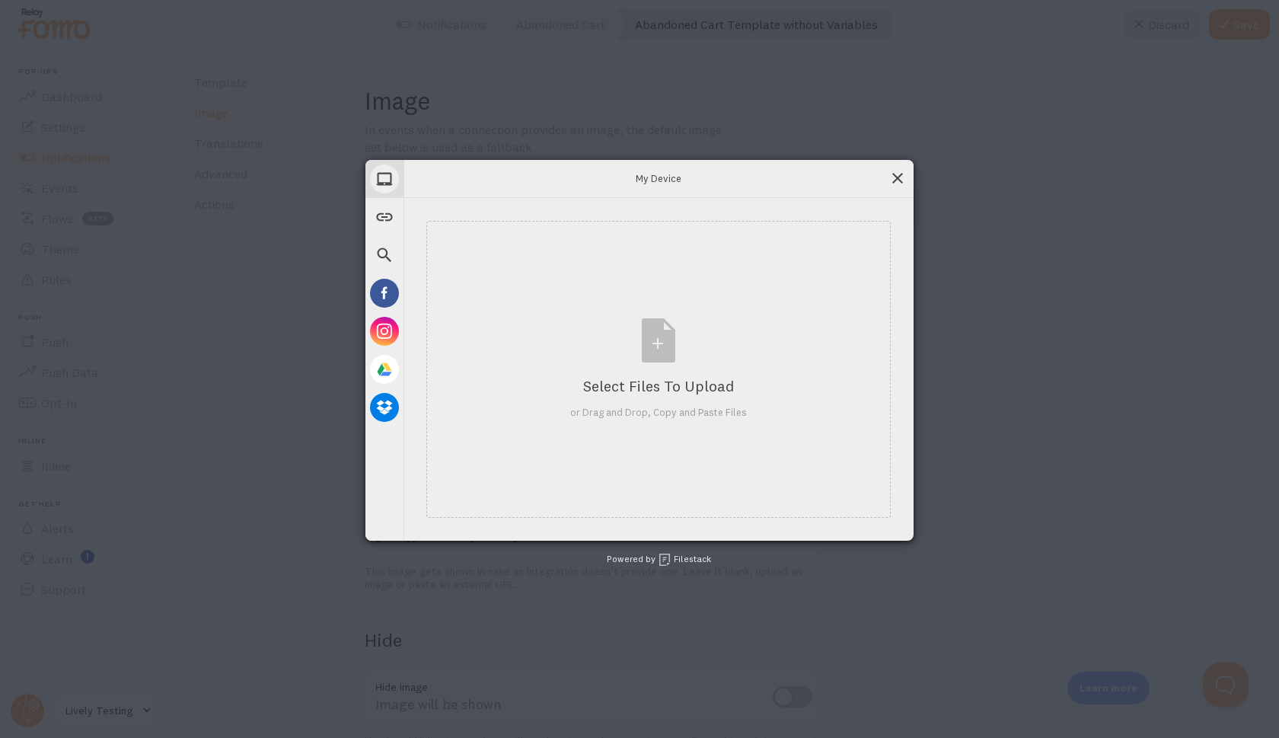
click at [900, 180] on span at bounding box center [897, 178] width 17 height 17
